Goal: Transaction & Acquisition: Purchase product/service

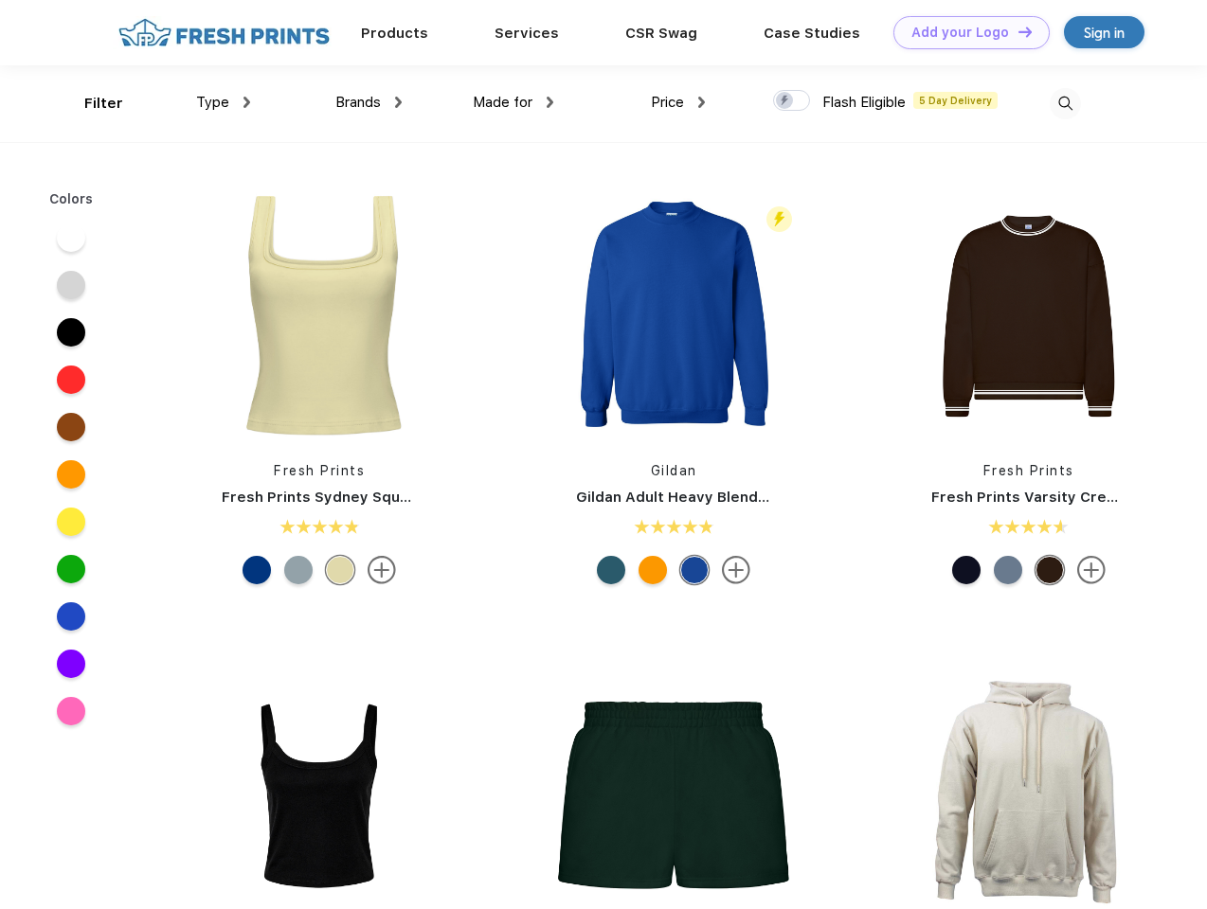
scroll to position [1, 0]
click at [964, 32] on link "Add your Logo Design Tool" at bounding box center [971, 32] width 156 height 33
click at [0, 0] on div "Design Tool" at bounding box center [0, 0] width 0 height 0
click at [1016, 31] on link "Add your Logo Design Tool" at bounding box center [971, 32] width 156 height 33
click at [91, 103] on div "Filter" at bounding box center [103, 104] width 39 height 22
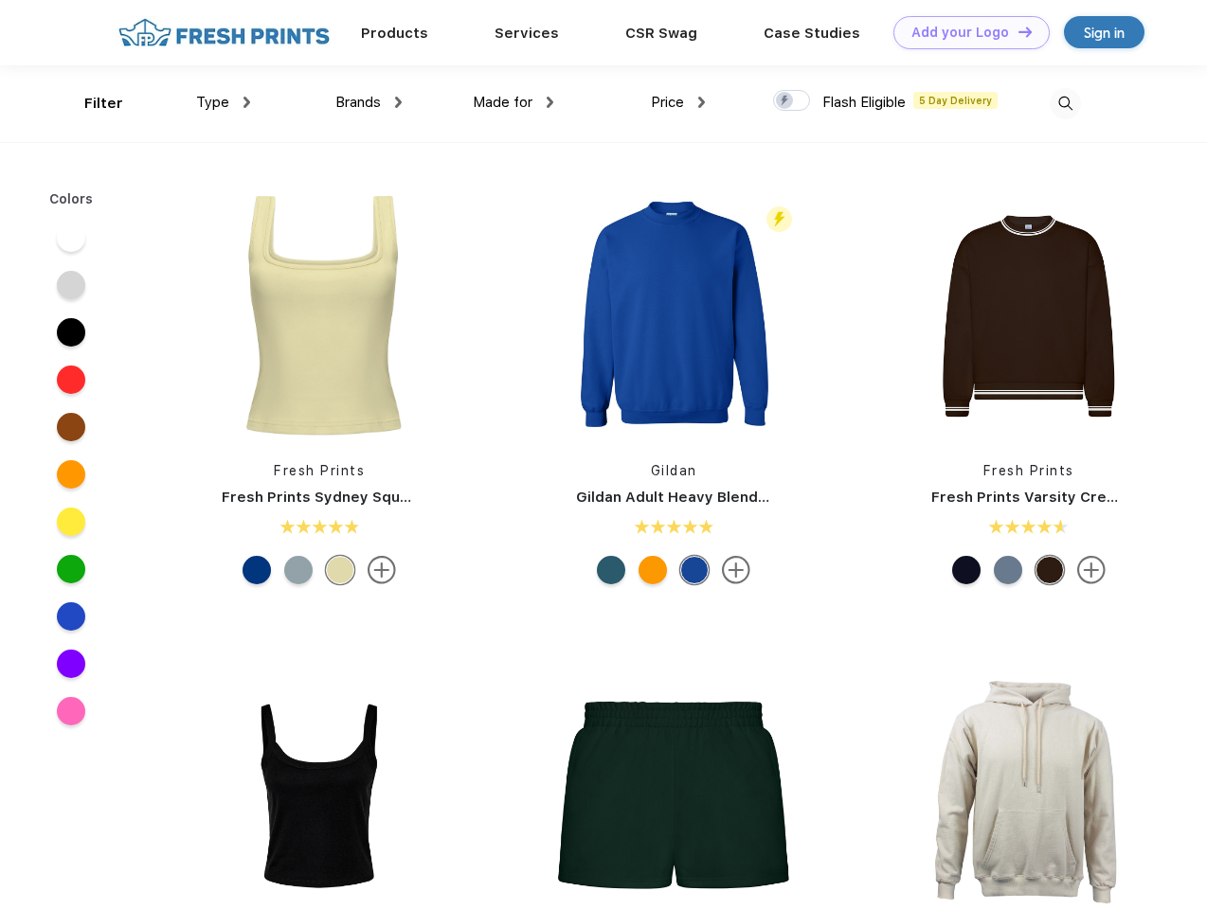
click at [224, 102] on span "Type" at bounding box center [212, 102] width 33 height 17
click at [368, 102] on span "Brands" at bounding box center [357, 102] width 45 height 17
click at [513, 102] on span "Made for" at bounding box center [503, 102] width 60 height 17
click at [678, 102] on span "Price" at bounding box center [667, 102] width 33 height 17
click at [792, 101] on div at bounding box center [791, 100] width 37 height 21
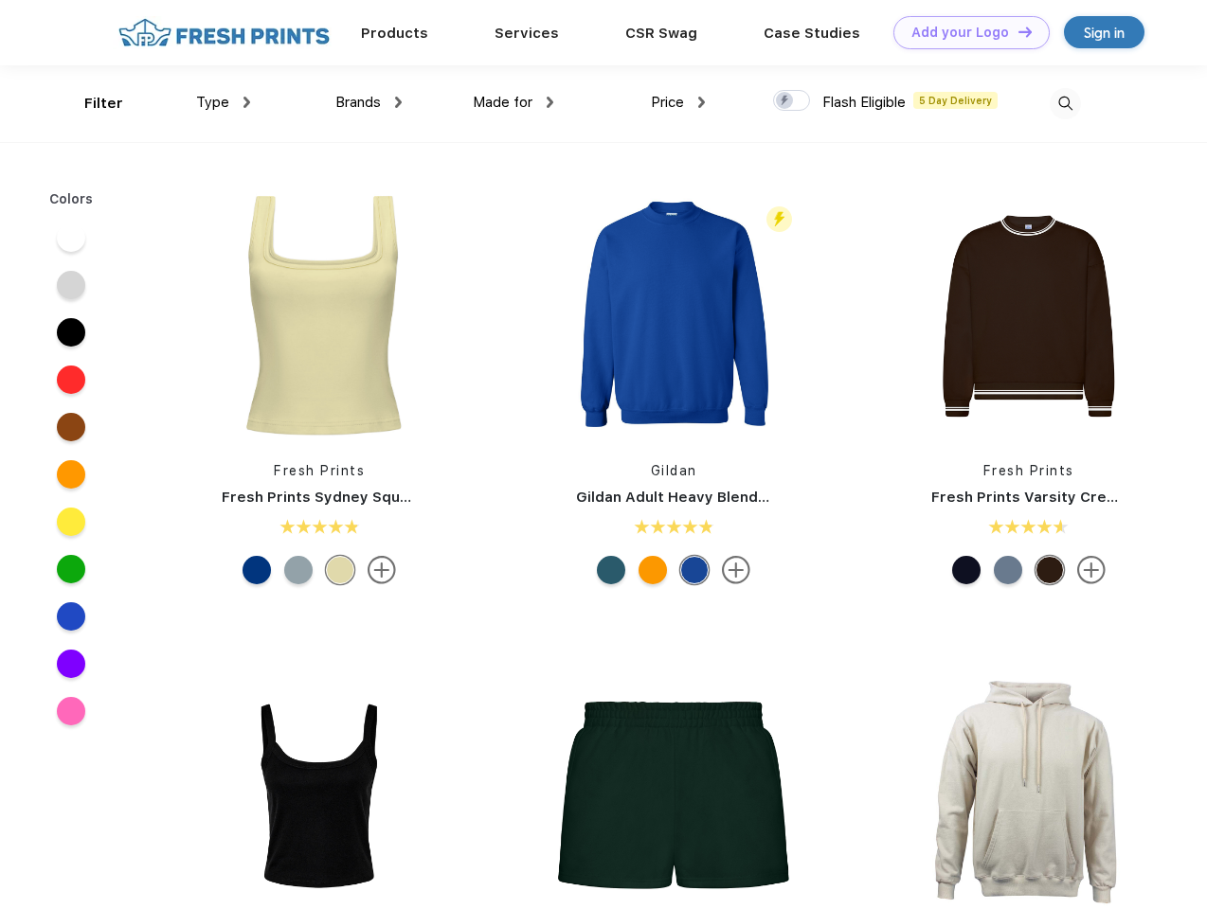
click at [785, 101] on input "checkbox" at bounding box center [779, 95] width 12 height 12
click at [1065, 103] on img at bounding box center [1065, 103] width 31 height 31
